Goal: Information Seeking & Learning: Learn about a topic

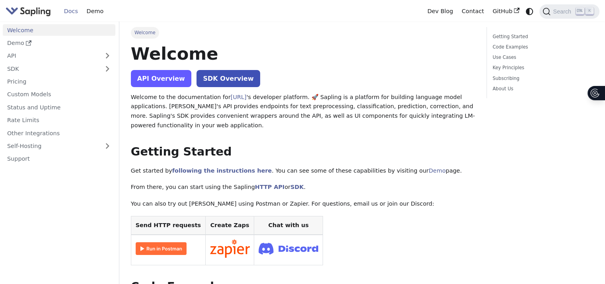
click at [165, 80] on link "API Overview" at bounding box center [161, 78] width 60 height 17
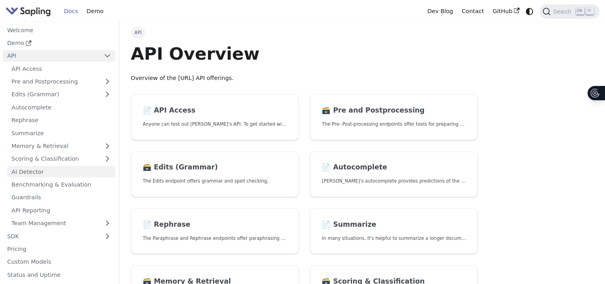
click at [53, 171] on link "AI Detector" at bounding box center [61, 172] width 108 height 12
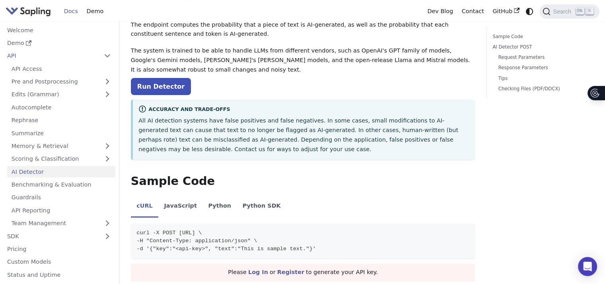
scroll to position [40, 0]
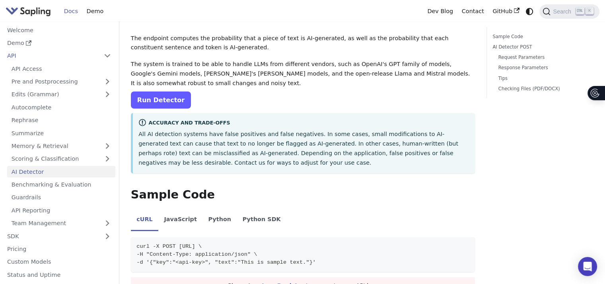
click at [158, 97] on link "Run Detector" at bounding box center [161, 99] width 60 height 17
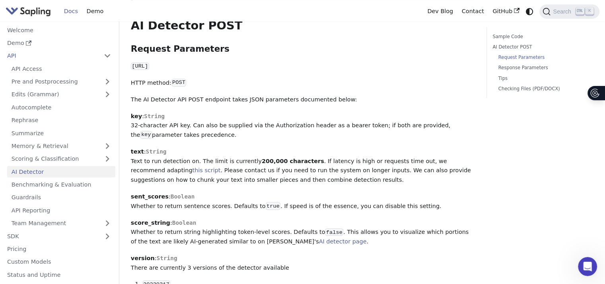
scroll to position [438, 0]
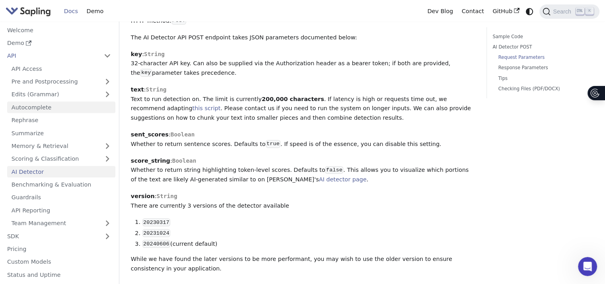
click at [74, 106] on link "Autocomplete" at bounding box center [61, 107] width 108 height 12
